Goal: Book appointment/travel/reservation

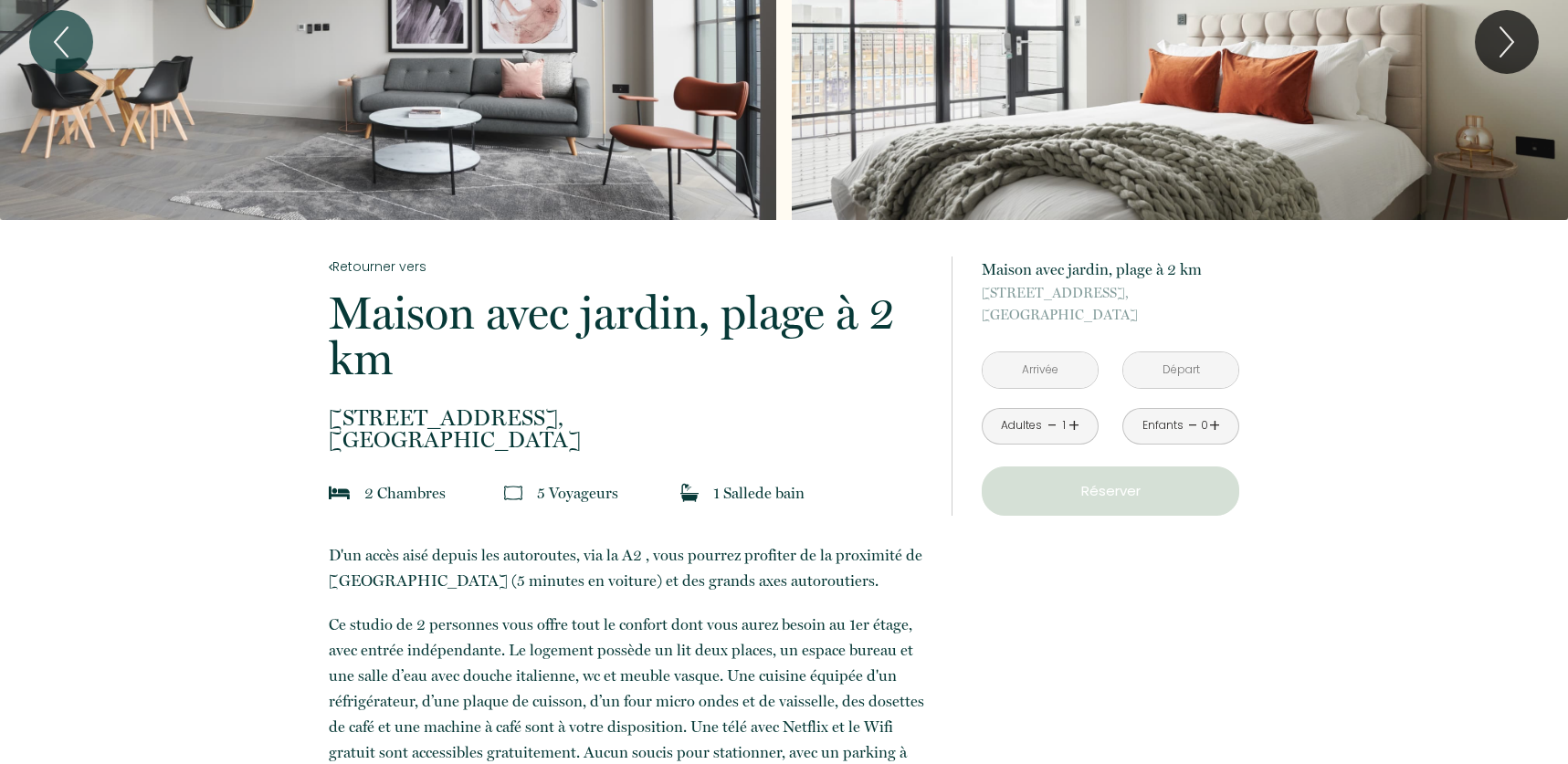
scroll to position [162, 0]
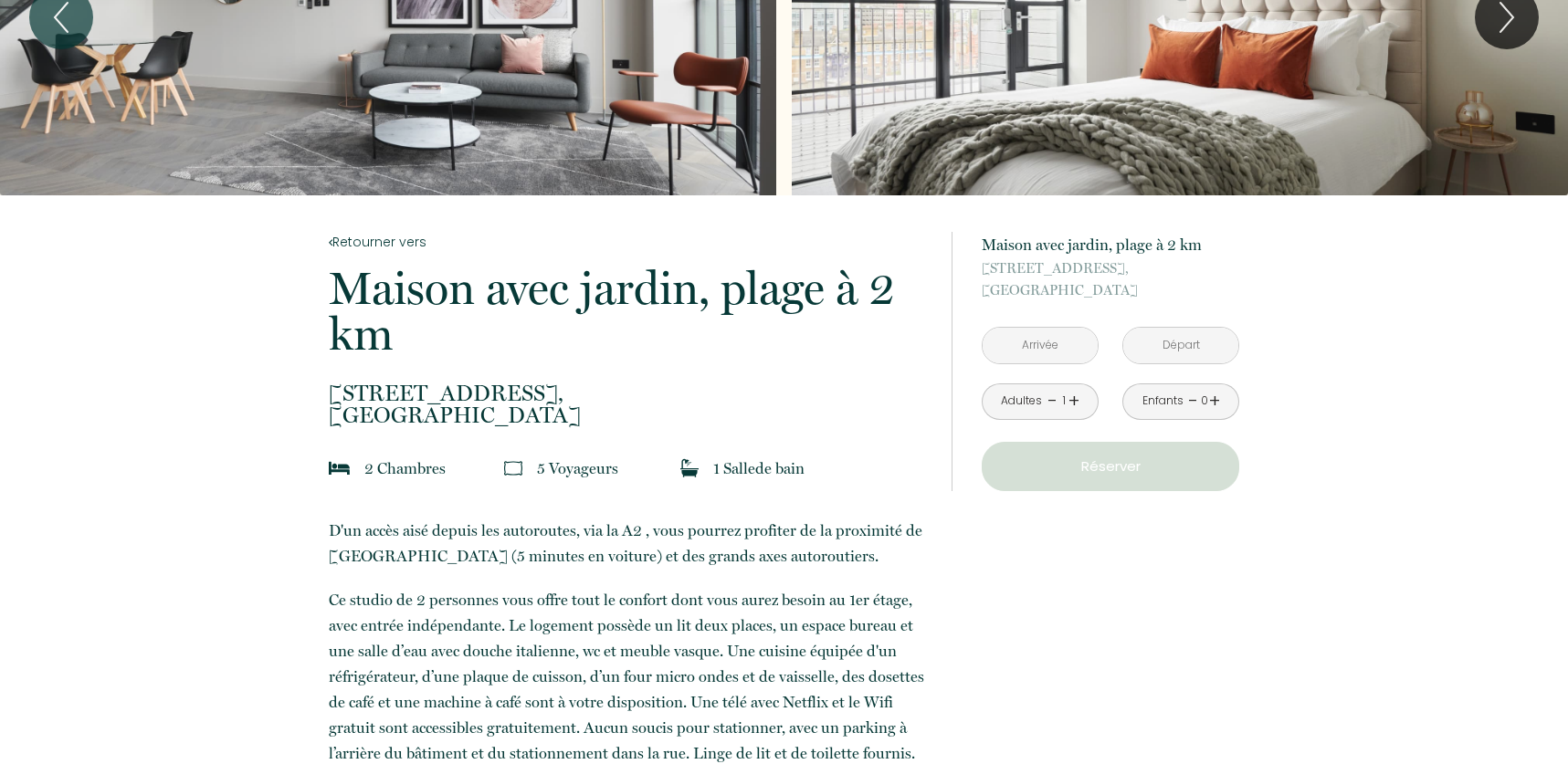
click at [1019, 352] on input "text" at bounding box center [1041, 345] width 116 height 36
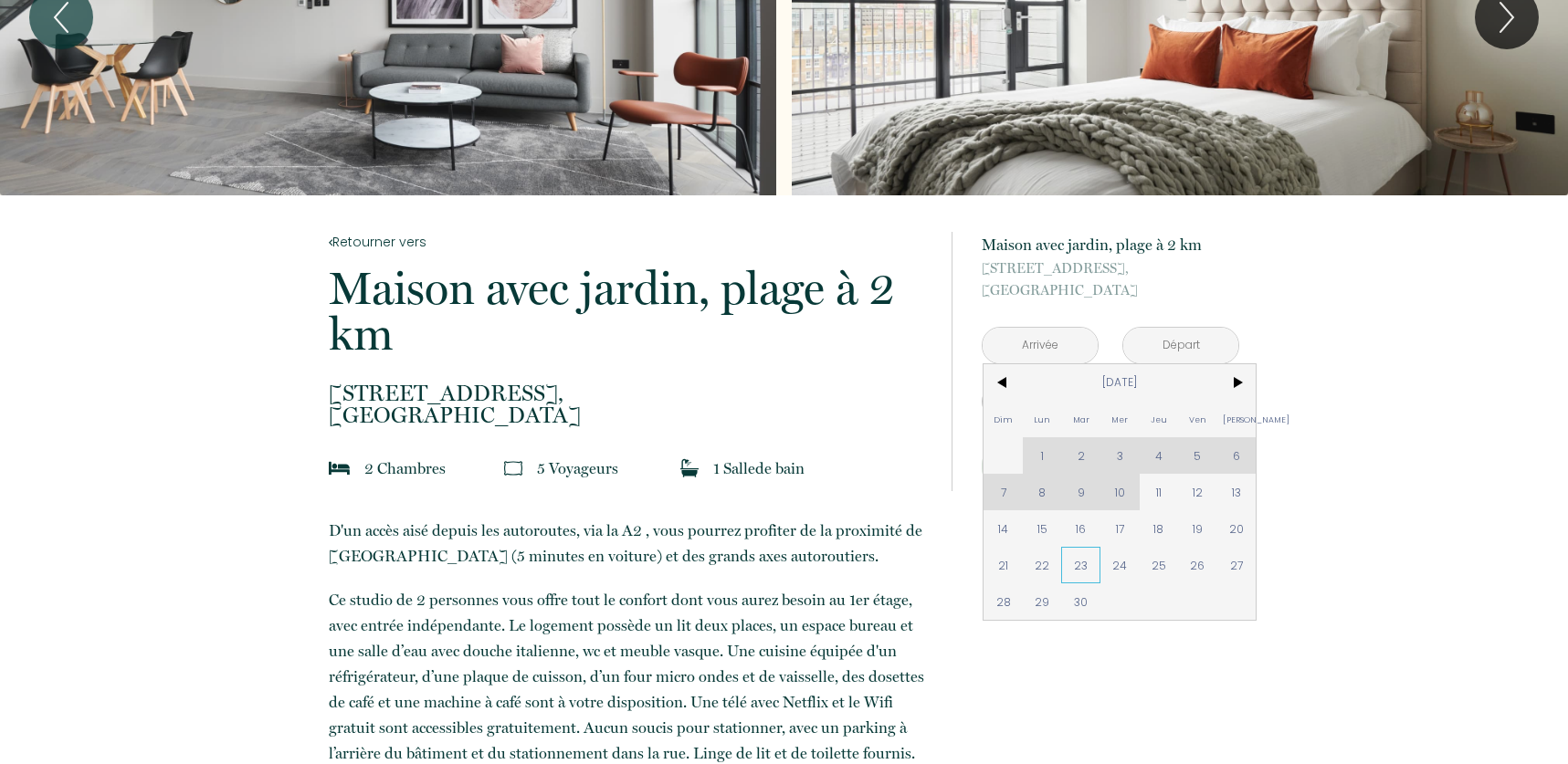
click at [1076, 560] on span "23" at bounding box center [1080, 565] width 39 height 37
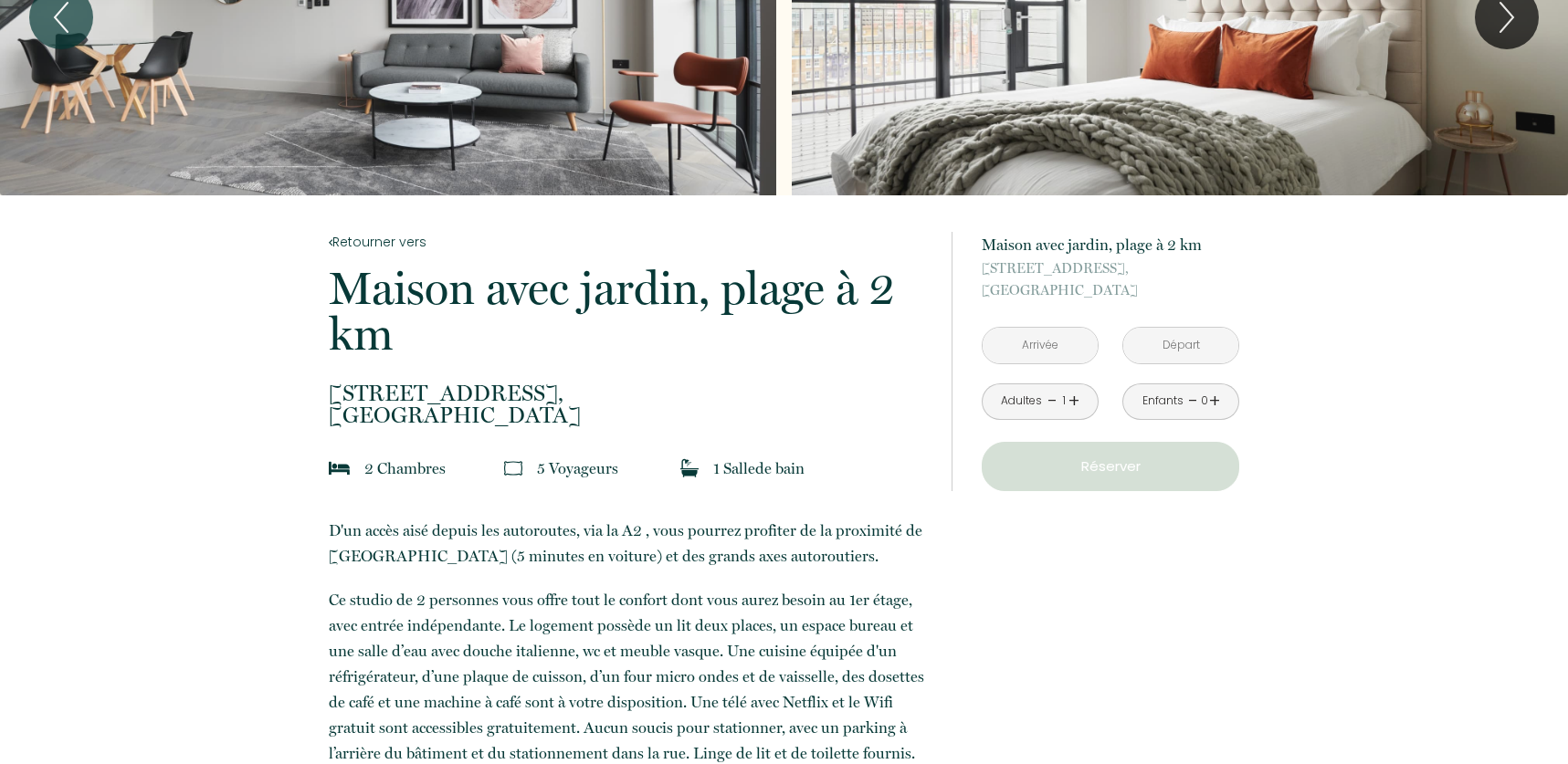
type input "[DATE]"
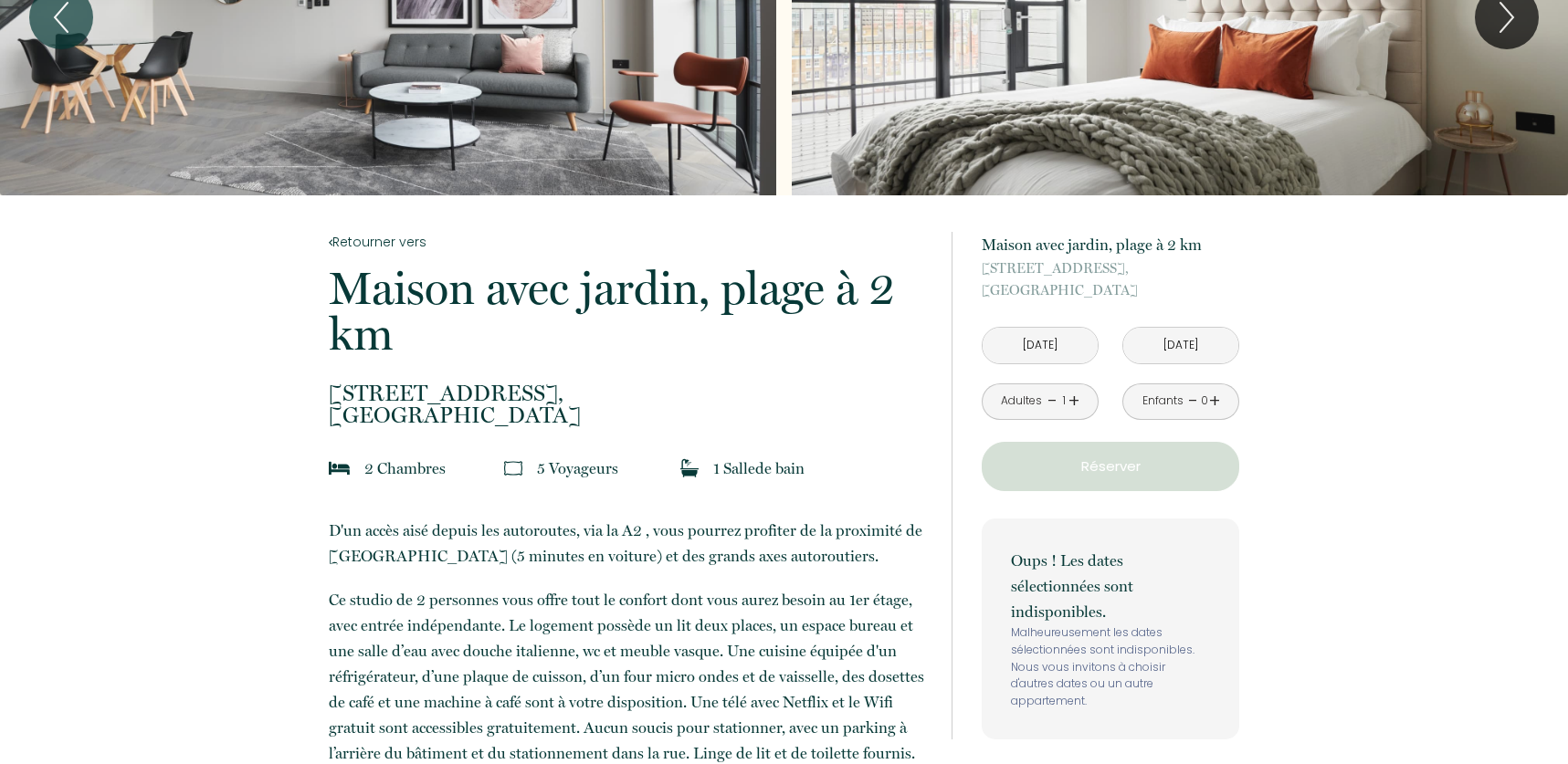
click at [1143, 354] on input "Mer 24 Sep 2025" at bounding box center [1181, 345] width 116 height 36
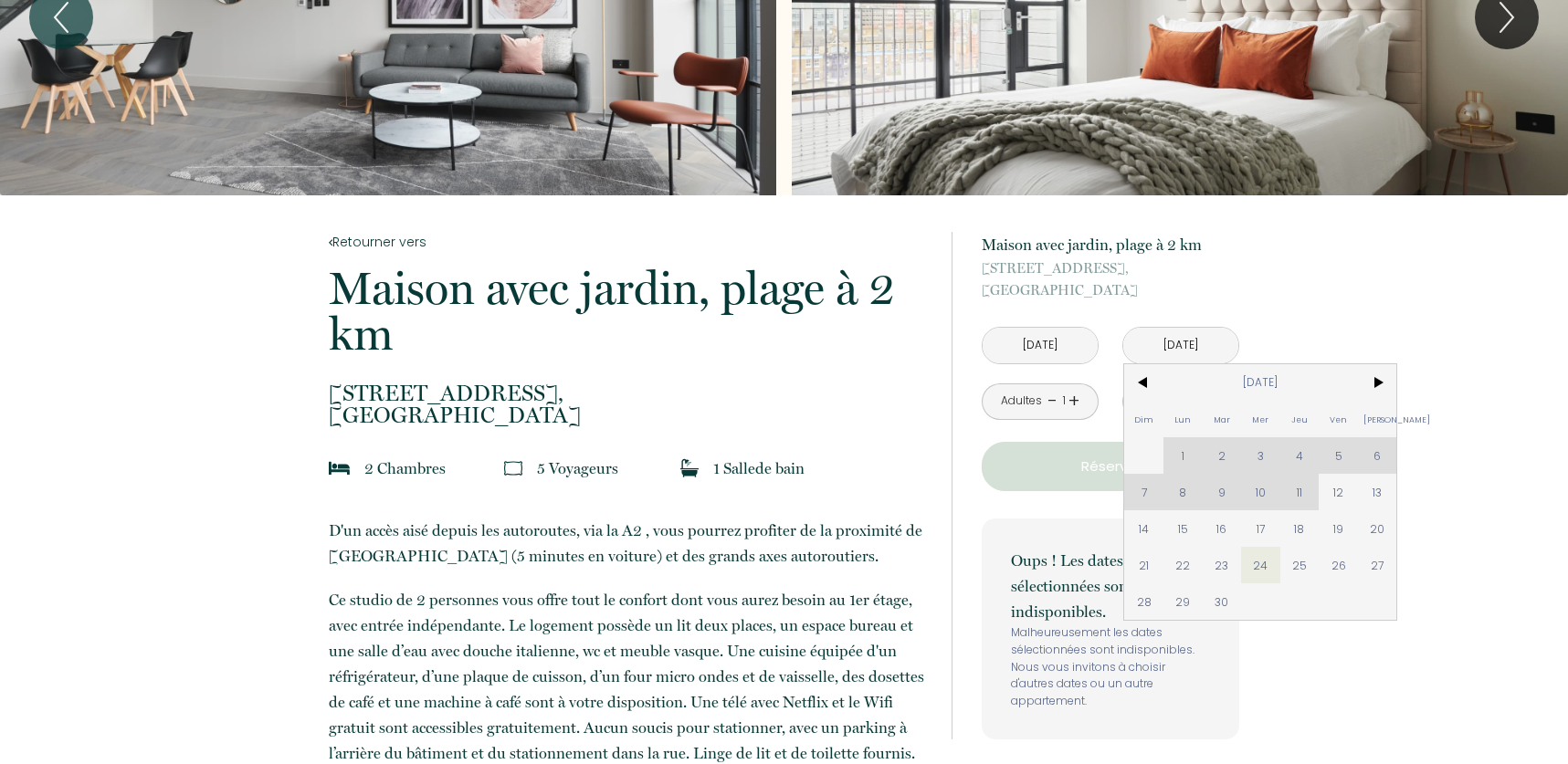
click at [1213, 604] on span "30" at bounding box center [1222, 601] width 39 height 37
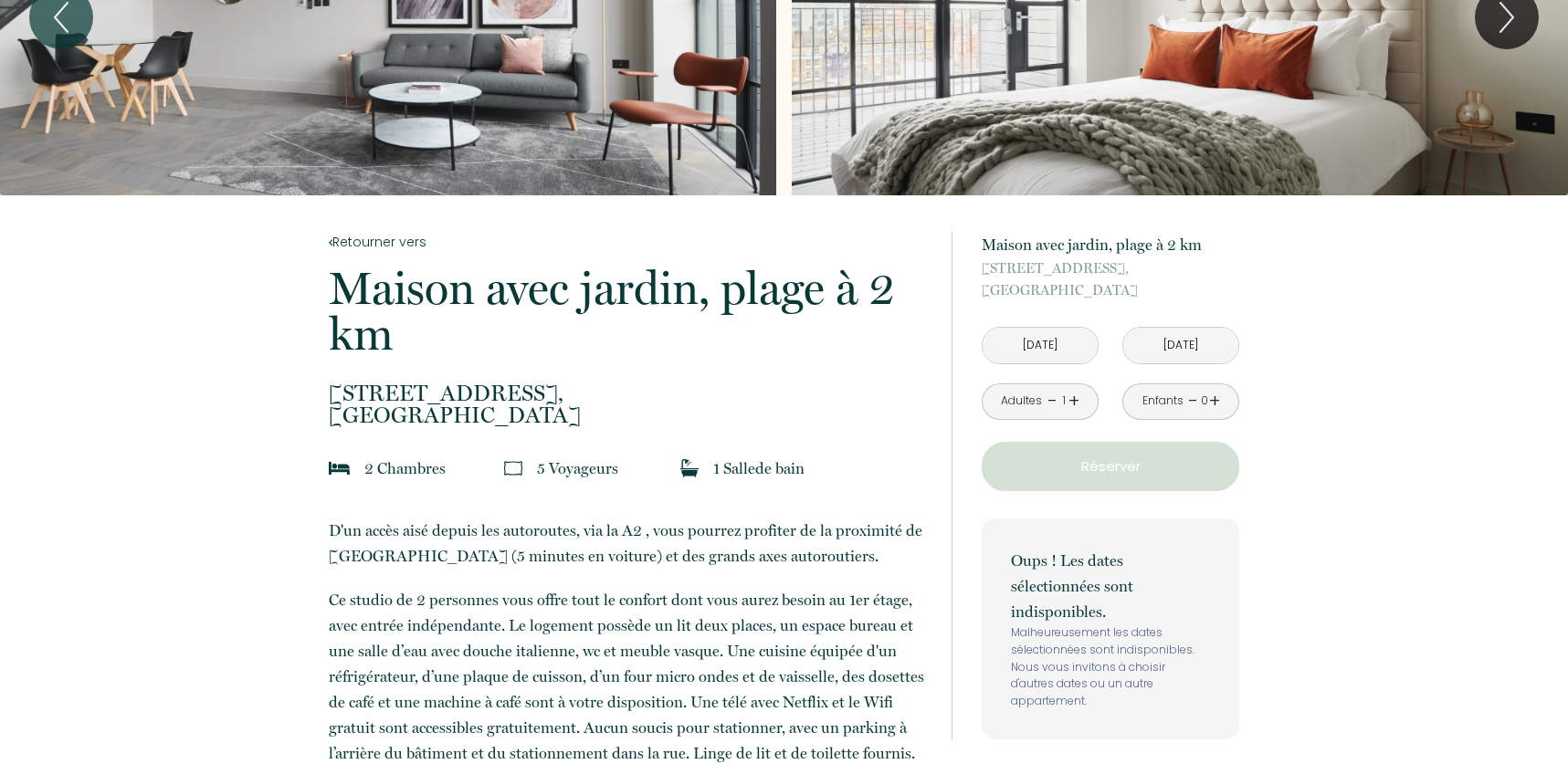
type input "Mar 30 Sep 2025"
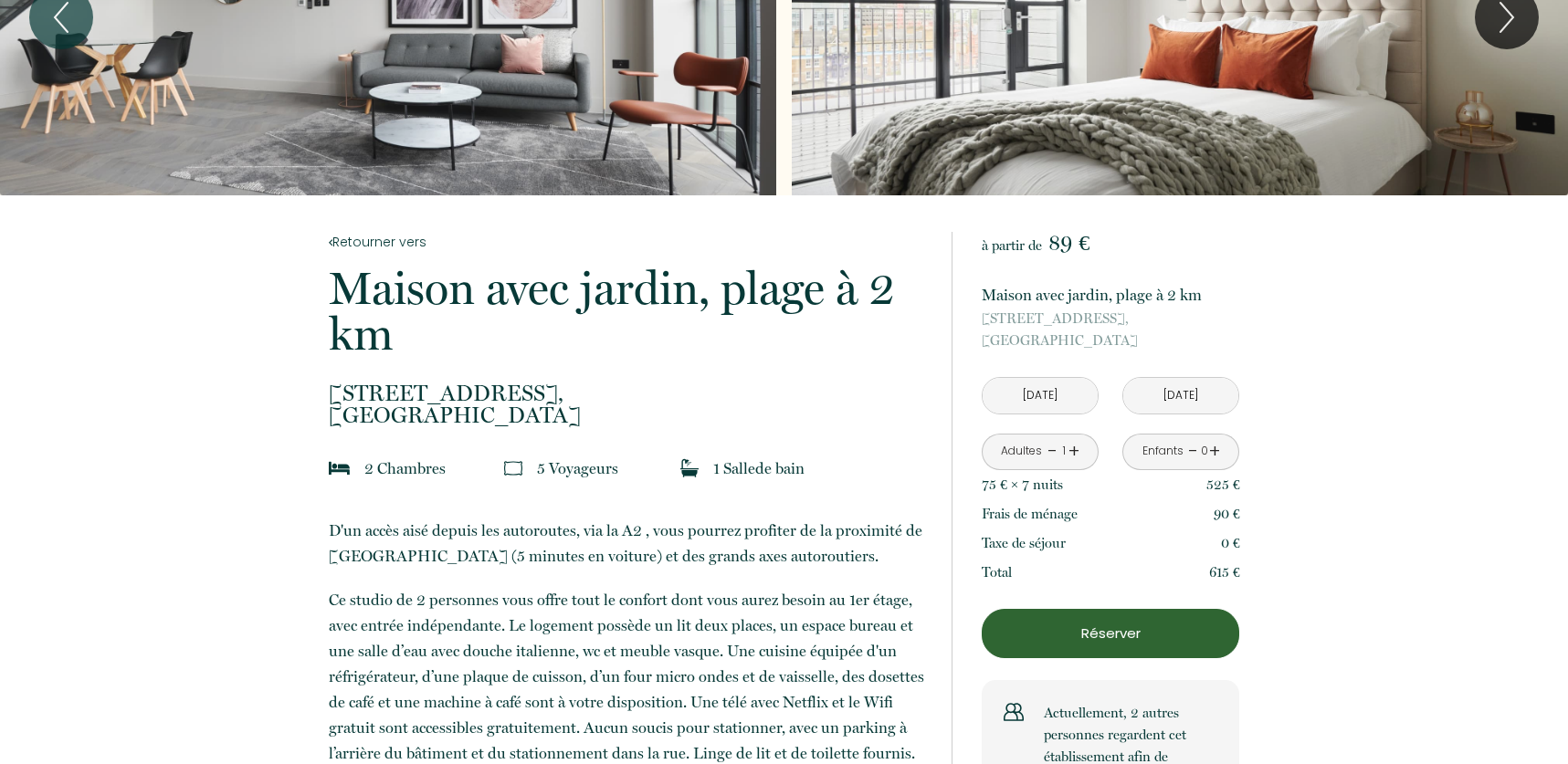
scroll to position [307, 0]
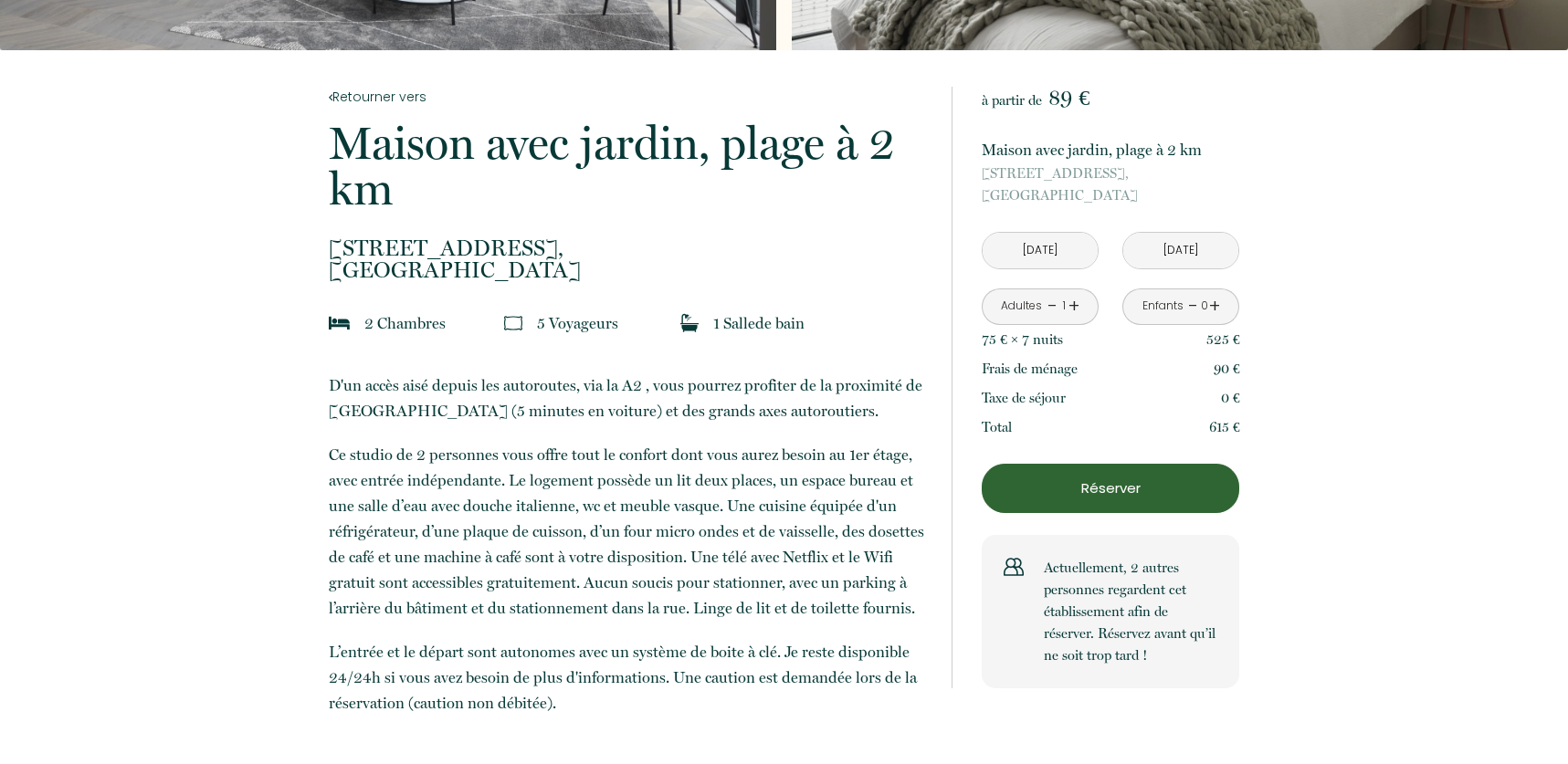
click at [1076, 307] on link "+" at bounding box center [1073, 306] width 11 height 28
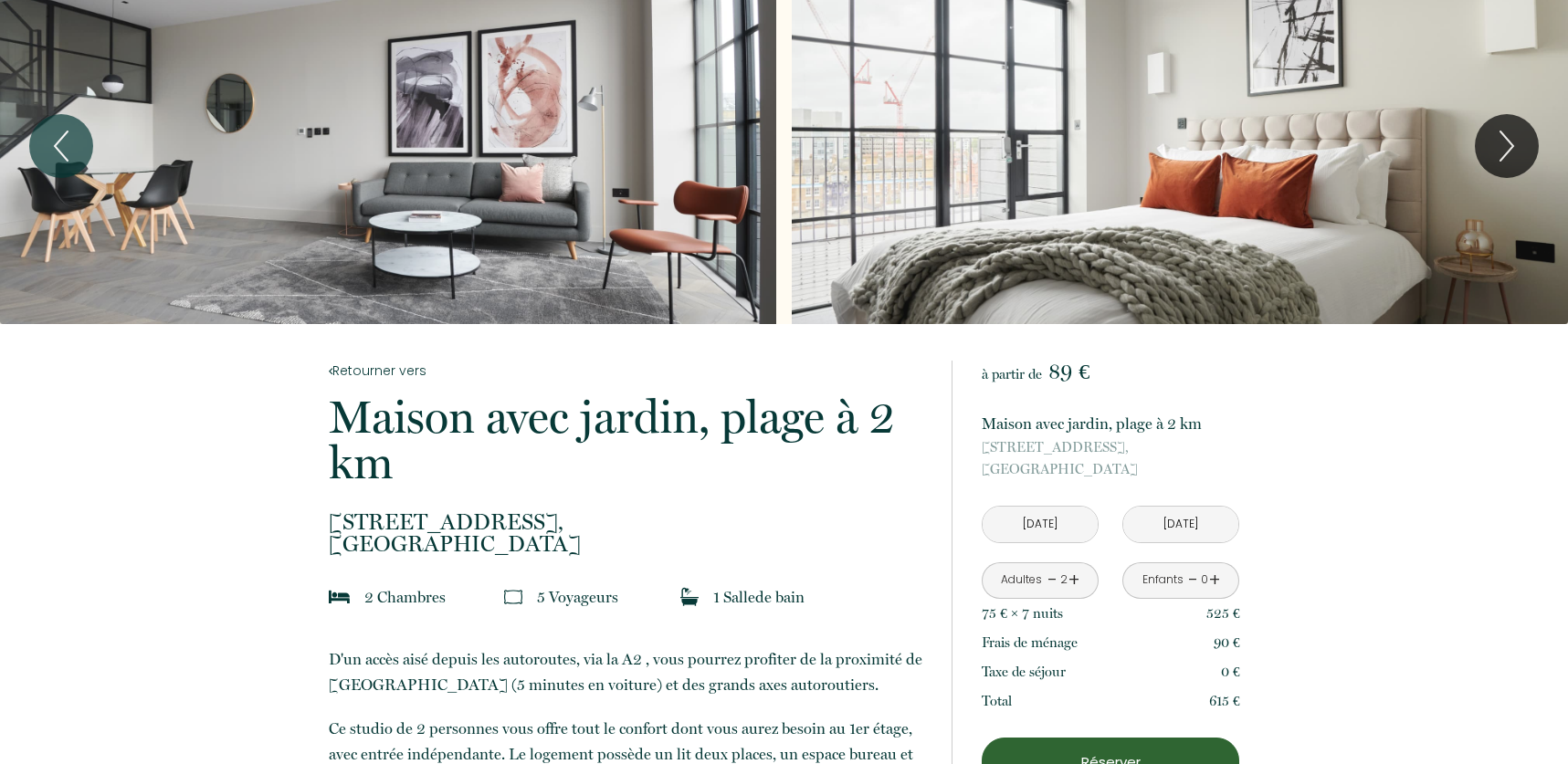
scroll to position [0, 0]
